Goal: Transaction & Acquisition: Purchase product/service

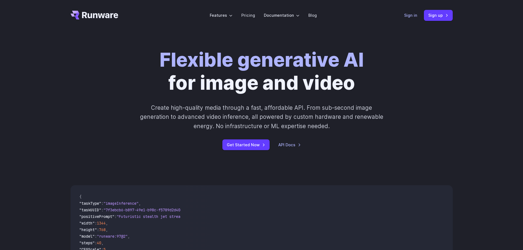
click at [407, 15] on link "Sign in" at bounding box center [410, 15] width 13 height 6
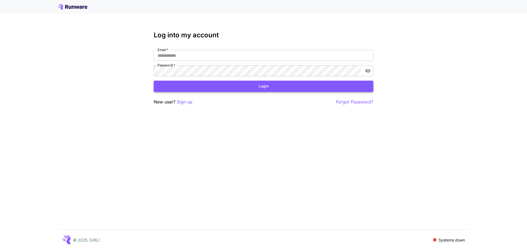
type input "**********"
click at [257, 83] on button "Login" at bounding box center [263, 86] width 219 height 11
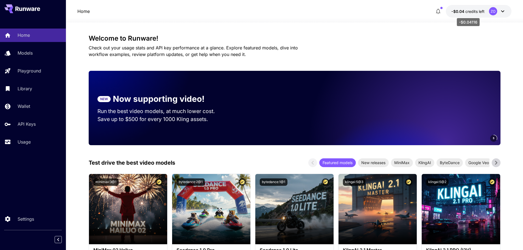
click at [463, 10] on span "-$0.04" at bounding box center [458, 11] width 14 height 5
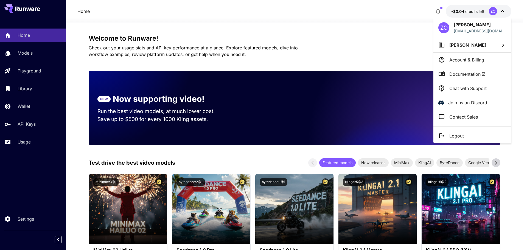
click at [462, 58] on p "Account & Billing" at bounding box center [466, 60] width 35 height 7
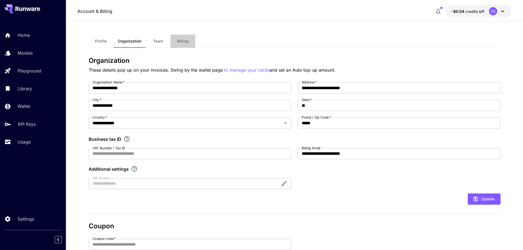
click at [183, 41] on span "Billing" at bounding box center [183, 41] width 12 height 5
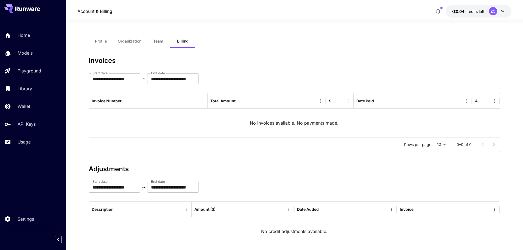
click at [160, 41] on span "Team" at bounding box center [158, 41] width 10 height 5
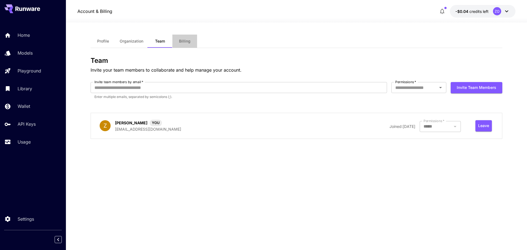
click at [190, 39] on button "Billing" at bounding box center [184, 41] width 25 height 13
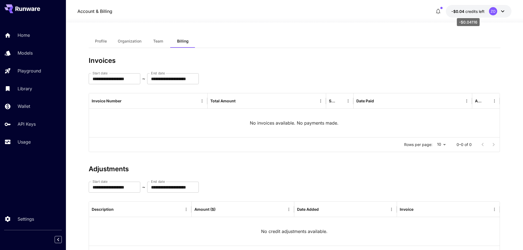
click at [453, 11] on span "-$0.04" at bounding box center [458, 11] width 14 height 5
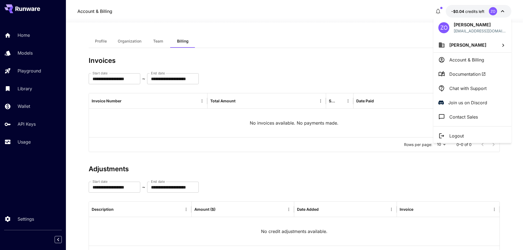
click at [155, 53] on div at bounding box center [263, 125] width 527 height 250
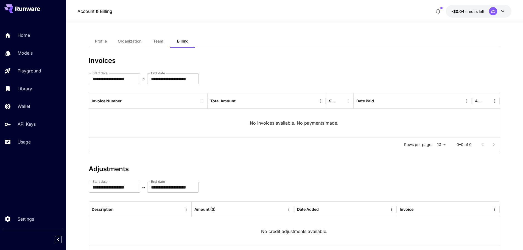
click at [102, 40] on span "Profile" at bounding box center [101, 41] width 12 height 5
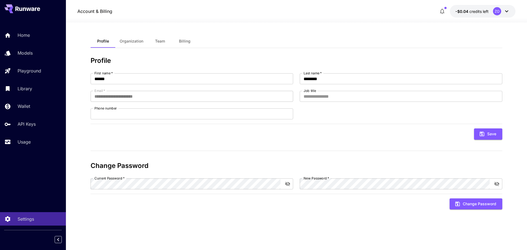
click at [127, 41] on span "Organization" at bounding box center [132, 41] width 24 height 5
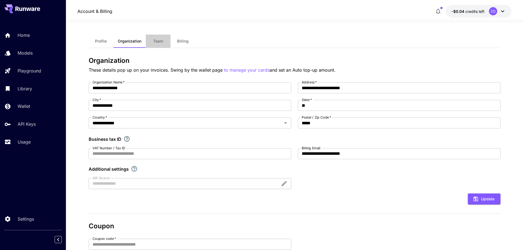
click at [151, 39] on button "Team" at bounding box center [158, 41] width 25 height 13
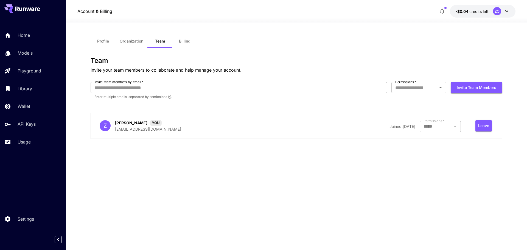
click at [182, 41] on span "Billing" at bounding box center [185, 41] width 12 height 5
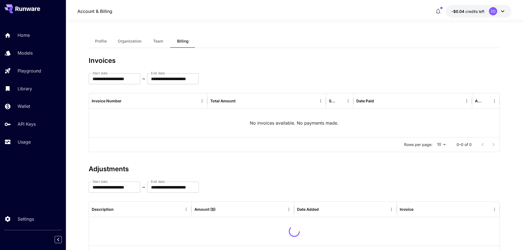
click at [159, 40] on span "Team" at bounding box center [158, 41] width 10 height 5
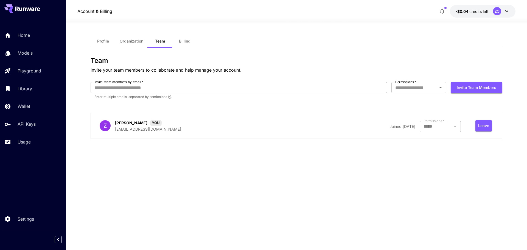
click at [179, 42] on span "Billing" at bounding box center [185, 41] width 12 height 5
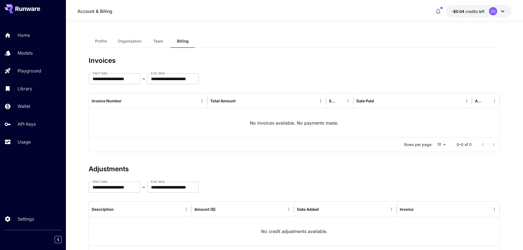
click at [492, 13] on div "ZO" at bounding box center [493, 11] width 8 height 8
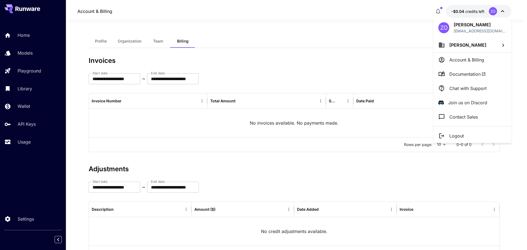
click at [468, 45] on span "Zlatan Omeragic" at bounding box center [467, 44] width 37 height 5
click at [394, 54] on p "Zlatan Omeragi..." at bounding box center [399, 55] width 41 height 7
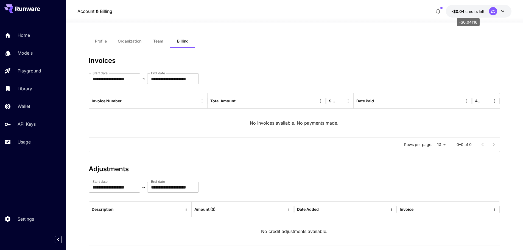
click at [470, 12] on span "credits left" at bounding box center [474, 11] width 19 height 5
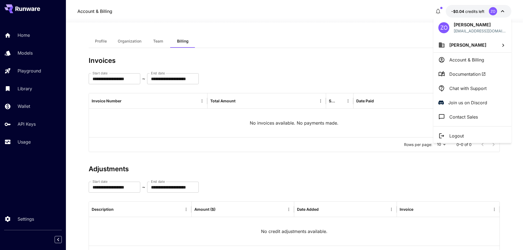
click at [444, 26] on div "ZO" at bounding box center [443, 27] width 11 height 11
click at [471, 27] on p "Zlatan Omeragic" at bounding box center [480, 24] width 53 height 7
click at [437, 13] on div at bounding box center [263, 125] width 527 height 250
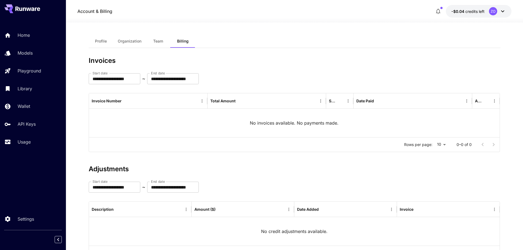
click at [438, 11] on icon "button" at bounding box center [438, 11] width 7 height 7
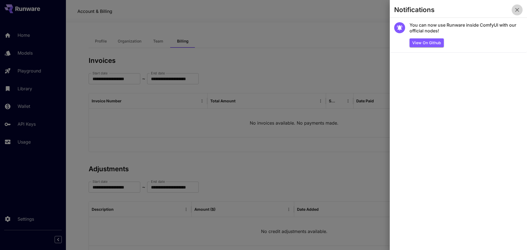
click at [517, 10] on icon "button" at bounding box center [517, 10] width 4 height 4
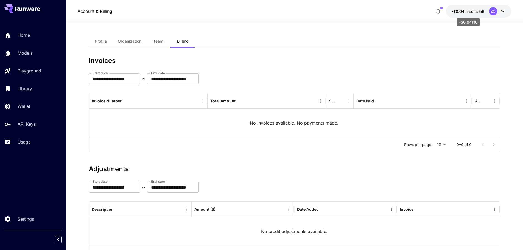
click at [462, 10] on span "-$0.04" at bounding box center [458, 11] width 14 height 5
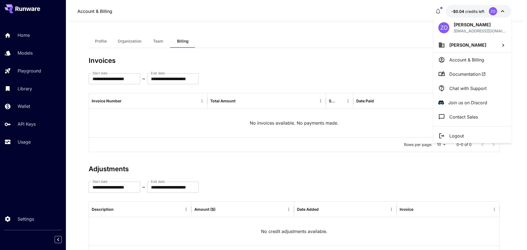
click at [474, 60] on p "Account & Billing" at bounding box center [466, 60] width 35 height 7
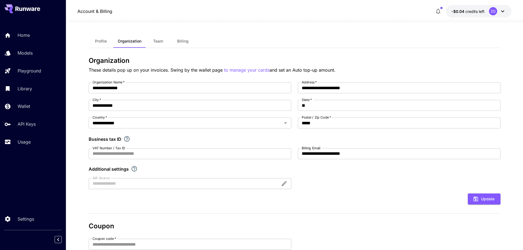
click at [181, 43] on span "Billing" at bounding box center [183, 41] width 12 height 5
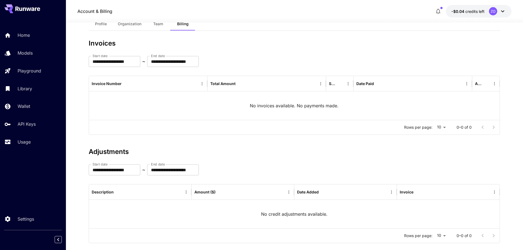
scroll to position [27, 0]
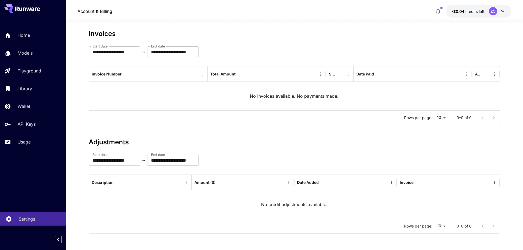
click at [27, 223] on link "Settings" at bounding box center [33, 218] width 66 height 13
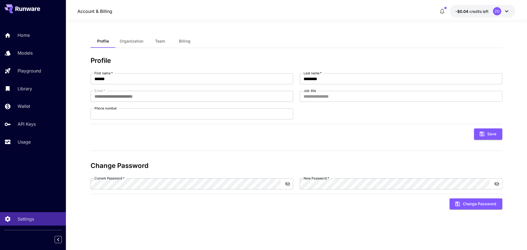
click at [126, 41] on span "Organization" at bounding box center [132, 41] width 24 height 5
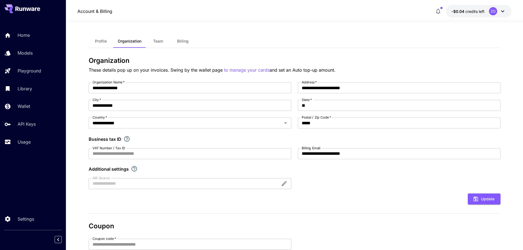
click at [159, 43] on span "Team" at bounding box center [158, 41] width 10 height 5
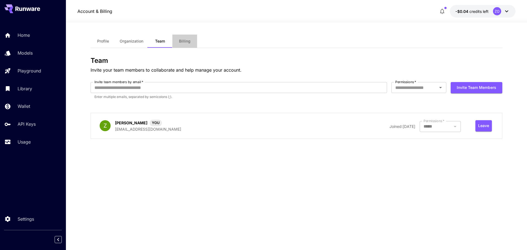
click at [180, 42] on span "Billing" at bounding box center [185, 41] width 12 height 5
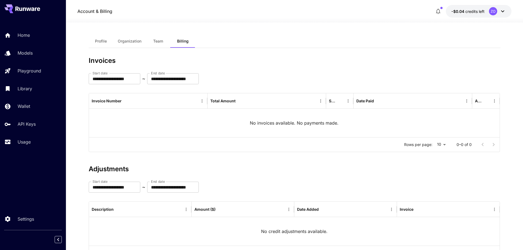
scroll to position [27, 0]
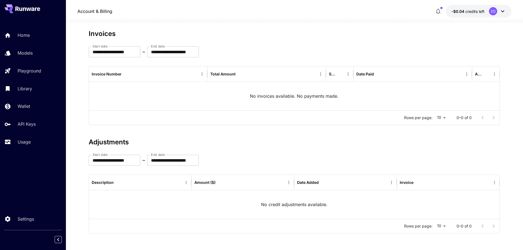
drag, startPoint x: 413, startPoint y: 218, endPoint x: 399, endPoint y: 215, distance: 14.4
click at [413, 218] on div "No credit adjustments available." at bounding box center [294, 204] width 411 height 29
click at [25, 145] on p "Usage" at bounding box center [25, 142] width 13 height 7
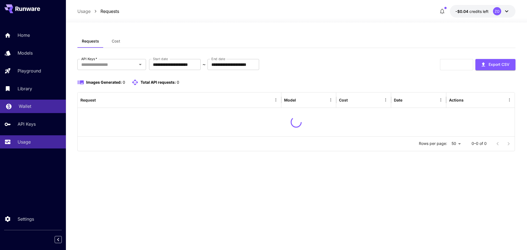
click at [19, 105] on p "Wallet" at bounding box center [25, 106] width 13 height 7
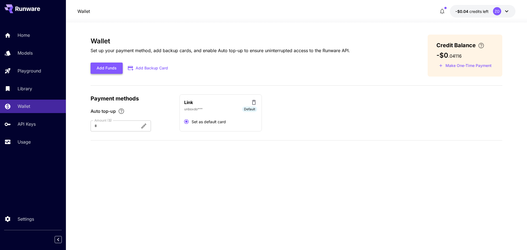
click at [111, 69] on button "Add Funds" at bounding box center [107, 68] width 32 height 11
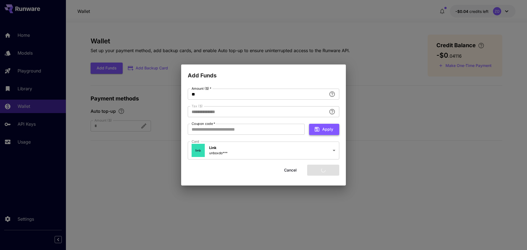
type input "****"
click at [325, 171] on button "Add funds" at bounding box center [323, 170] width 32 height 11
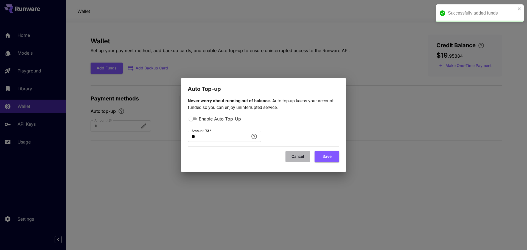
click at [297, 158] on button "Cancel" at bounding box center [297, 156] width 25 height 11
